Goal: Navigation & Orientation: Go to known website

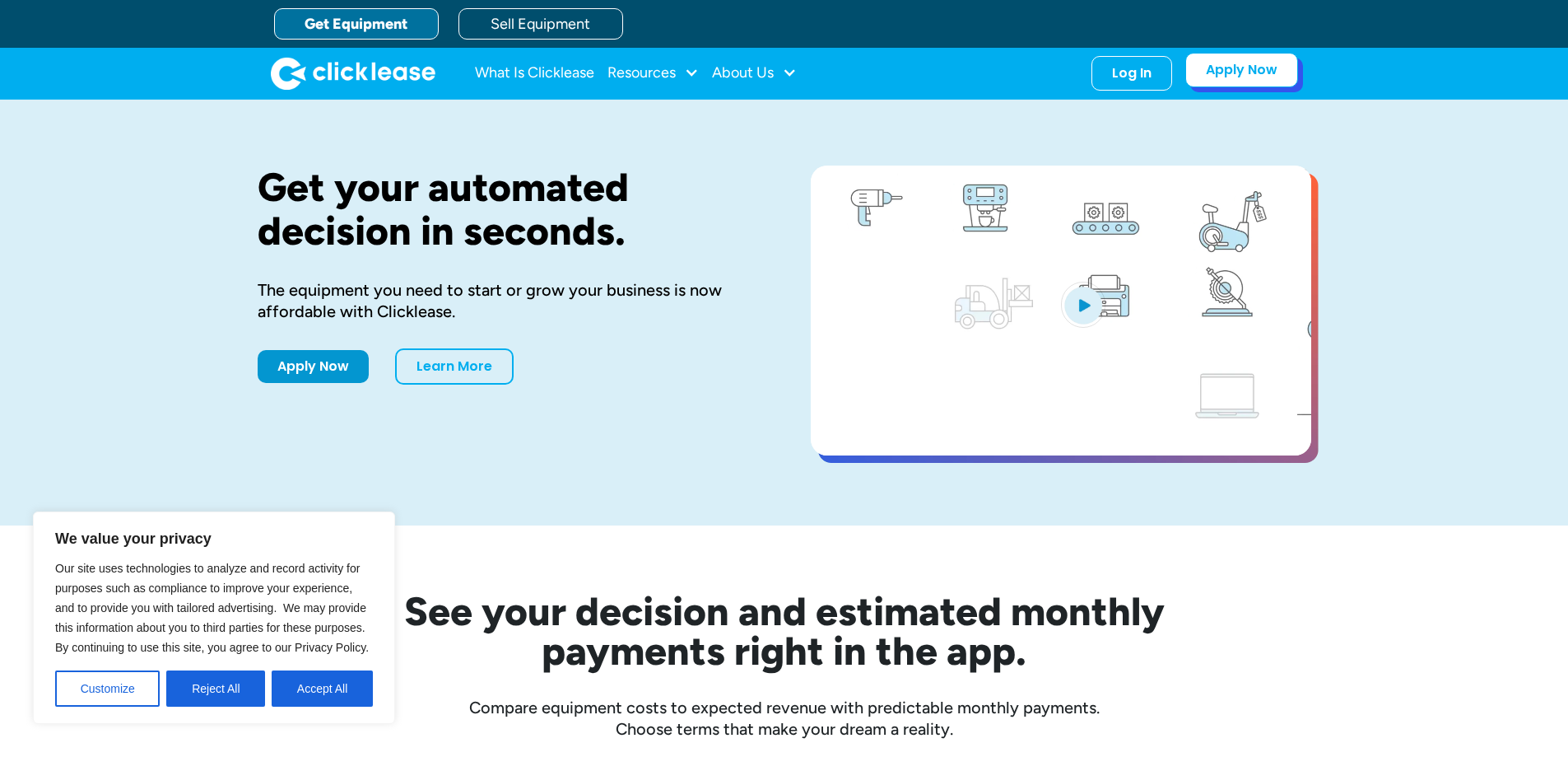
click at [1264, 71] on link "Apply Now" at bounding box center [1241, 70] width 113 height 35
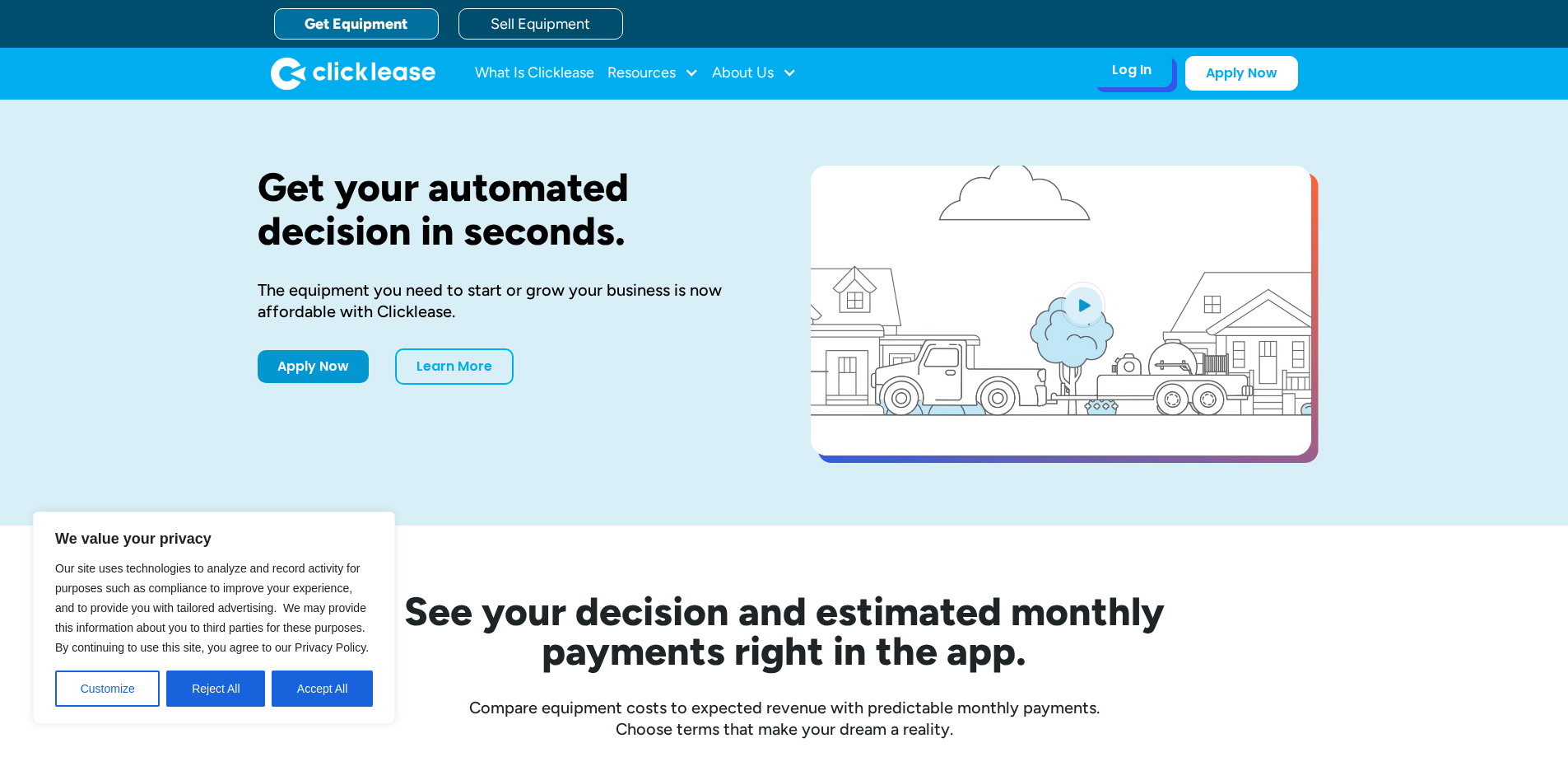
click at [1125, 73] on div "Log In" at bounding box center [1131, 70] width 40 height 17
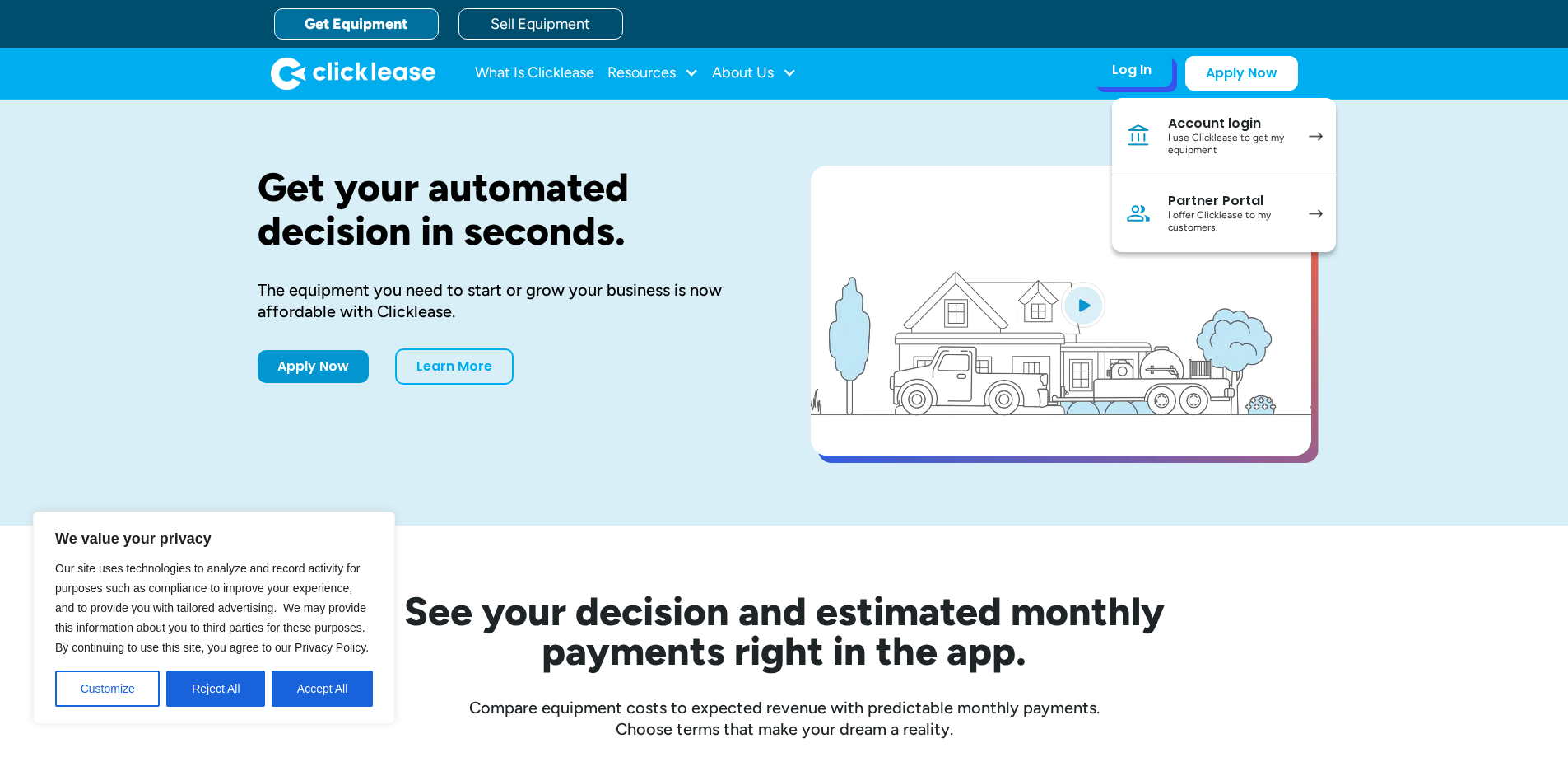
click at [1167, 135] on link "Account login I use Clicklease to get my equipment" at bounding box center [1223, 137] width 224 height 78
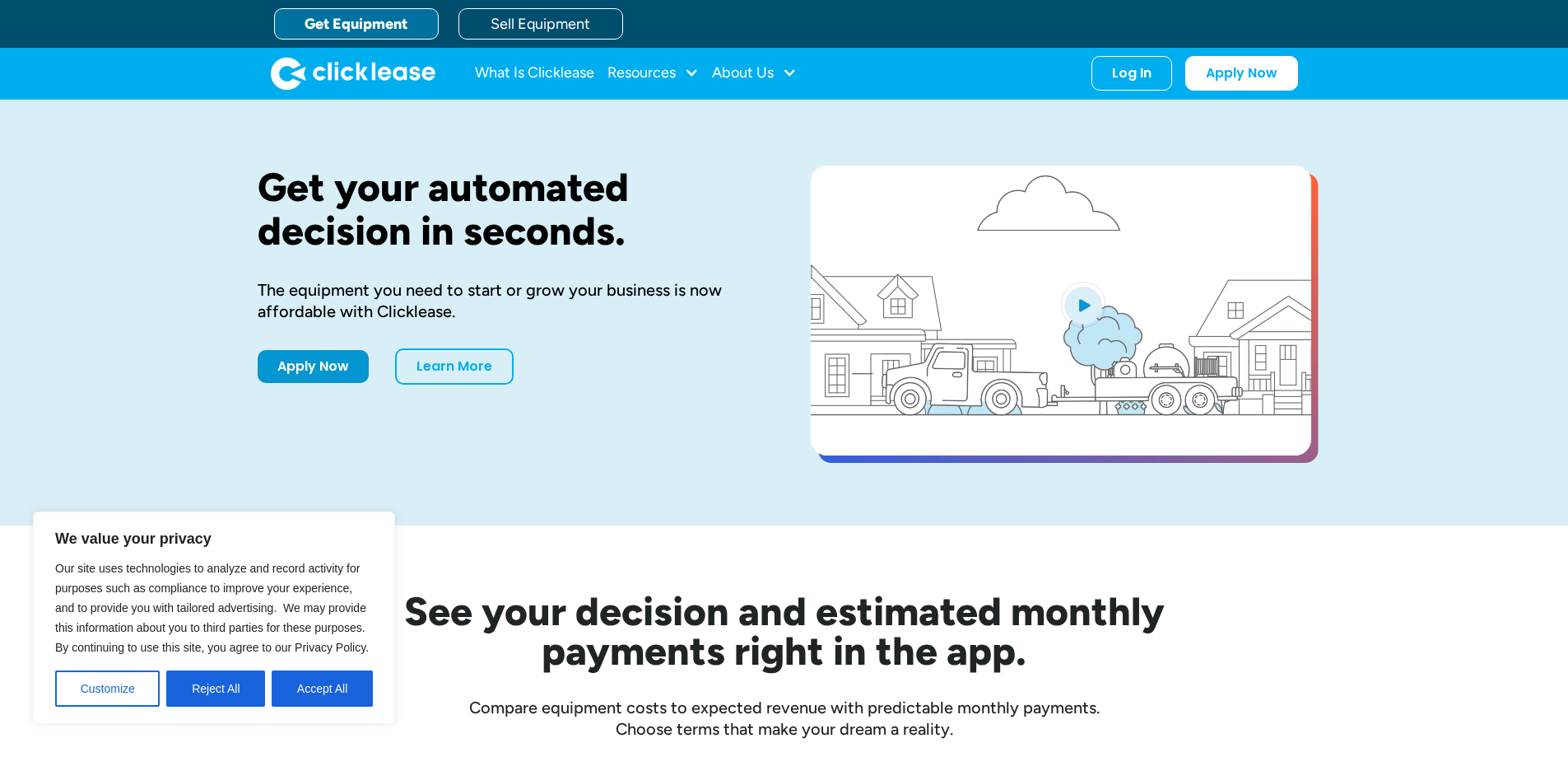
click at [1087, 61] on nav "What Is Clicklease Resources Blog Case Studies Videos FAQs About Us About Us Ca…" at bounding box center [886, 73] width 823 height 35
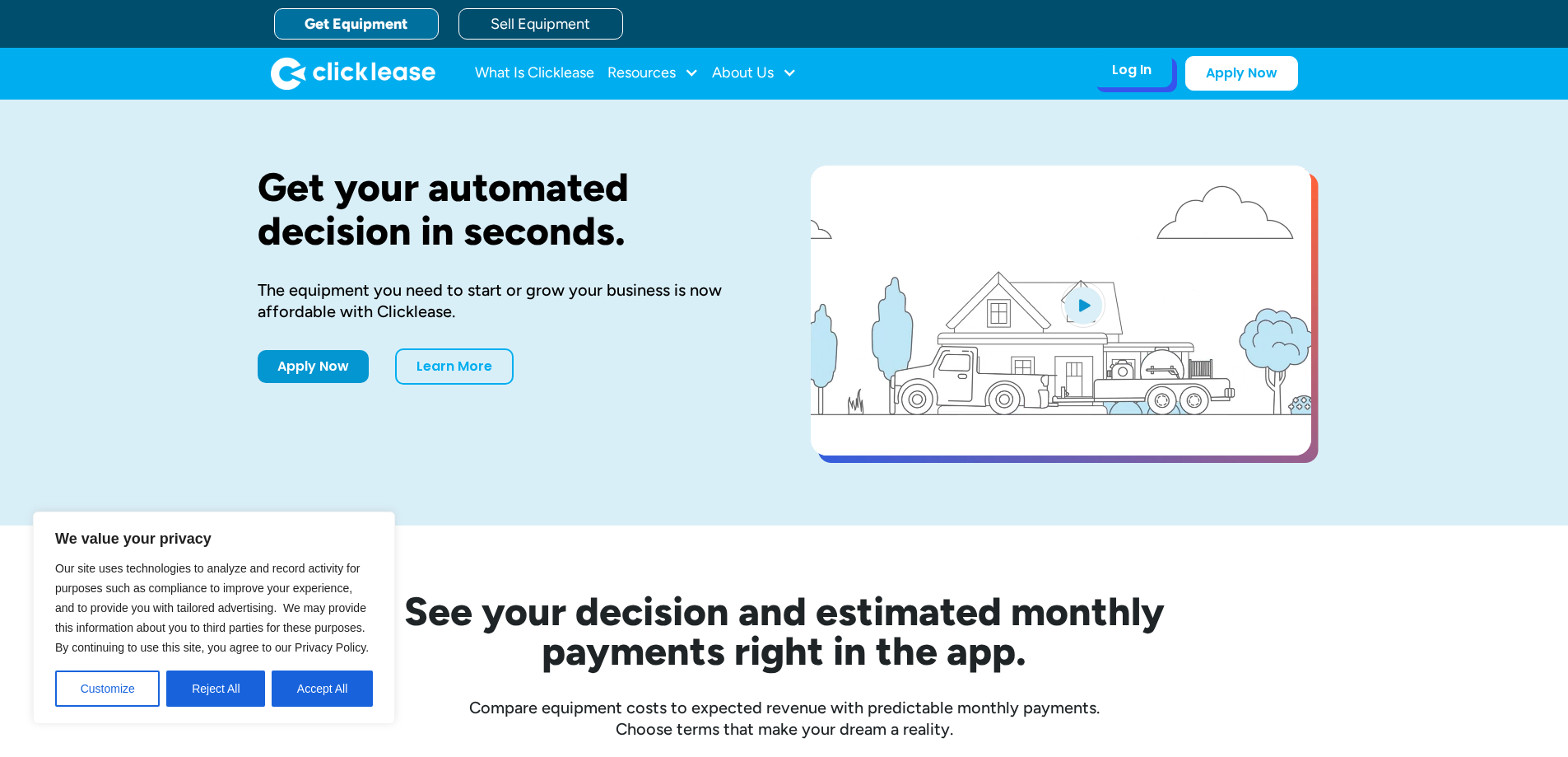
click at [1138, 70] on div "Log In" at bounding box center [1131, 70] width 40 height 17
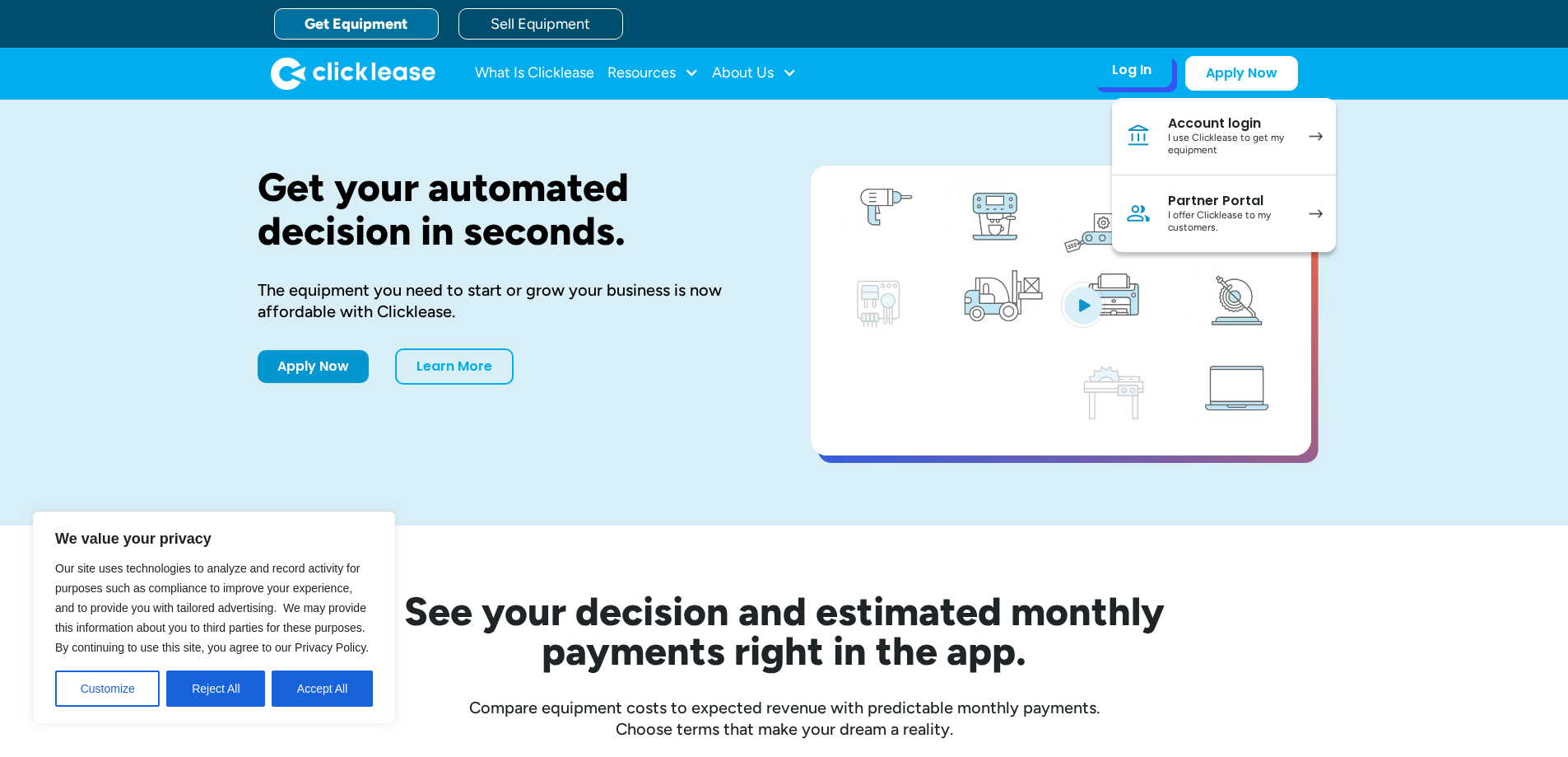
click at [1204, 221] on div "I offer Clicklease to my customers." at bounding box center [1230, 221] width 125 height 26
